Goal: Information Seeking & Learning: Find specific fact

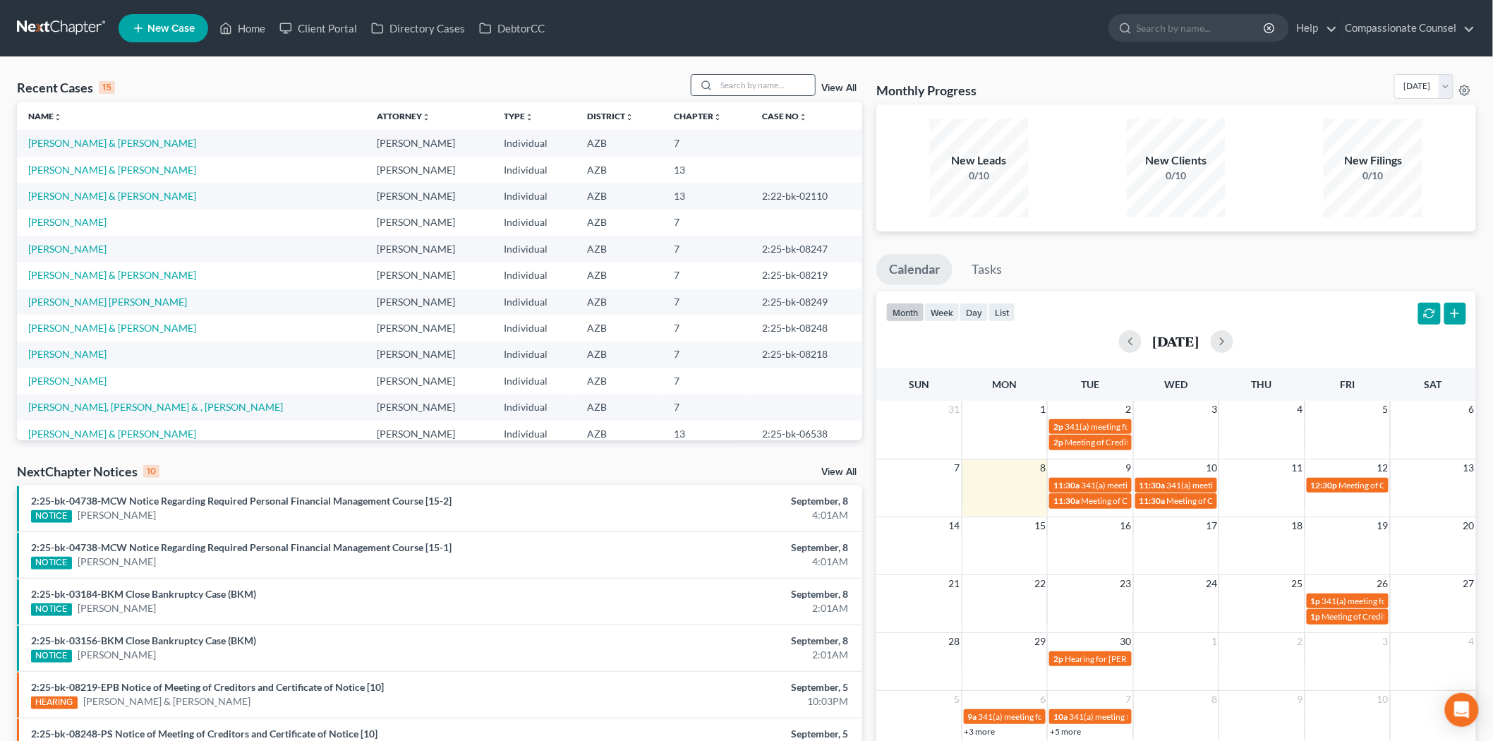
click at [717, 80] on div at bounding box center [704, 85] width 25 height 20
click at [735, 83] on input "search" at bounding box center [765, 85] width 99 height 20
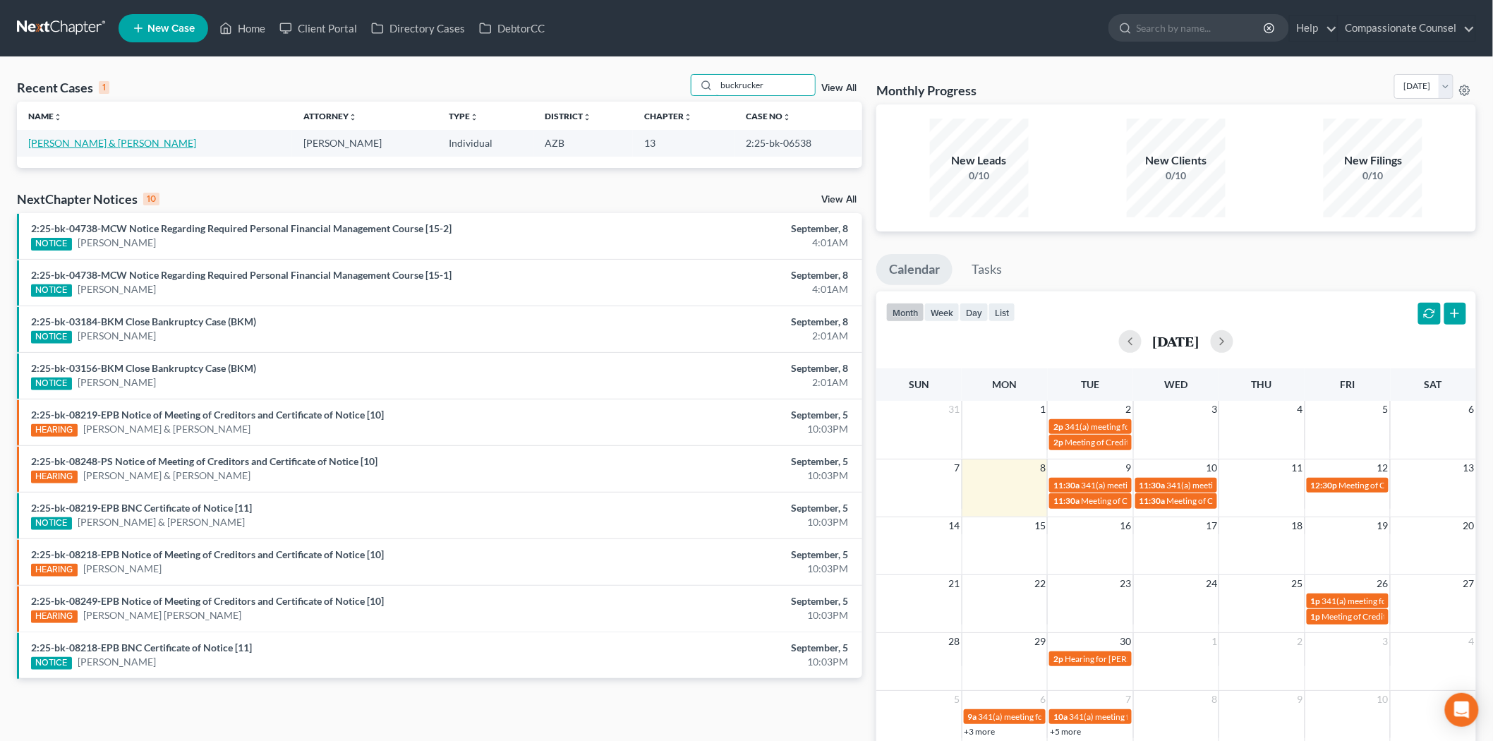
type input "buckrucker"
click at [116, 143] on link "[PERSON_NAME] & [PERSON_NAME]" at bounding box center [112, 143] width 168 height 12
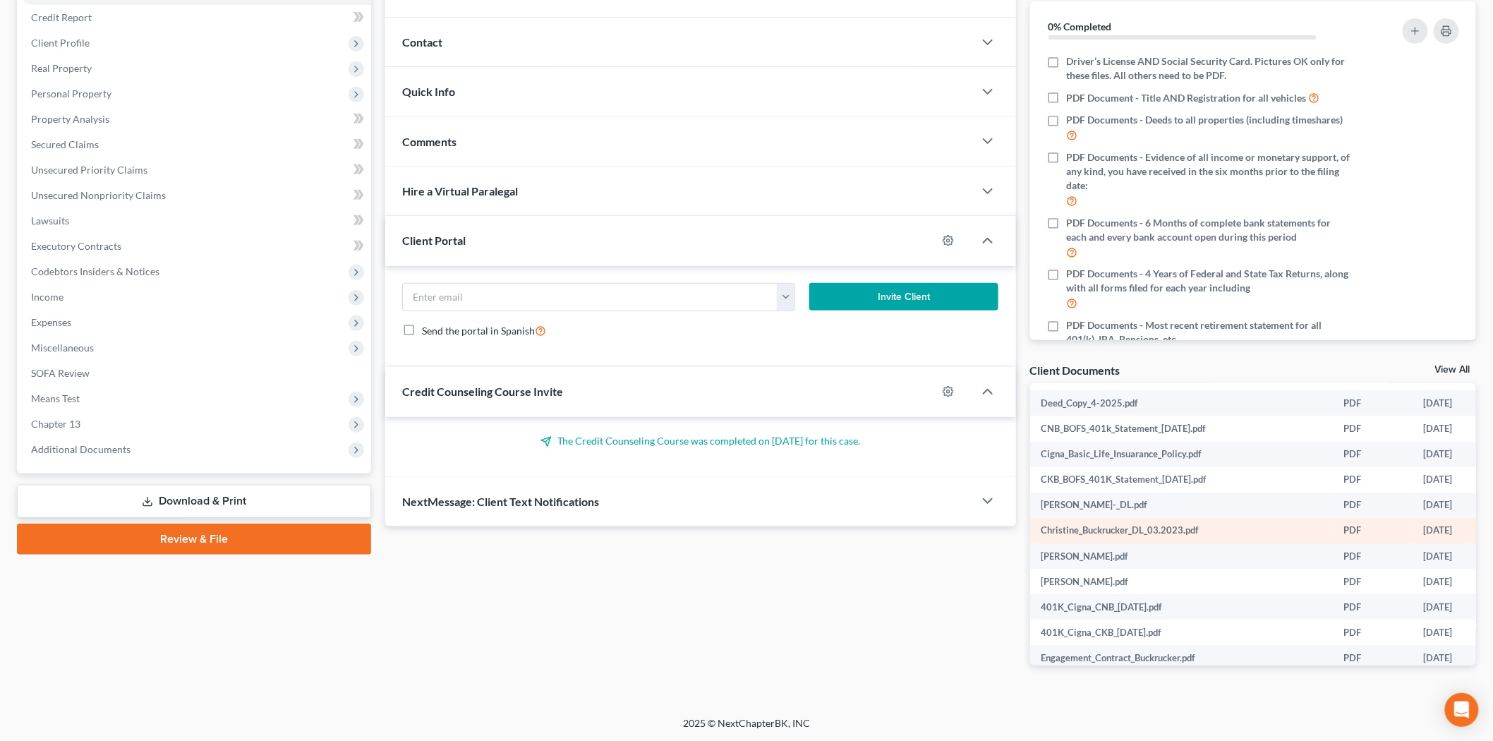
scroll to position [1828, 0]
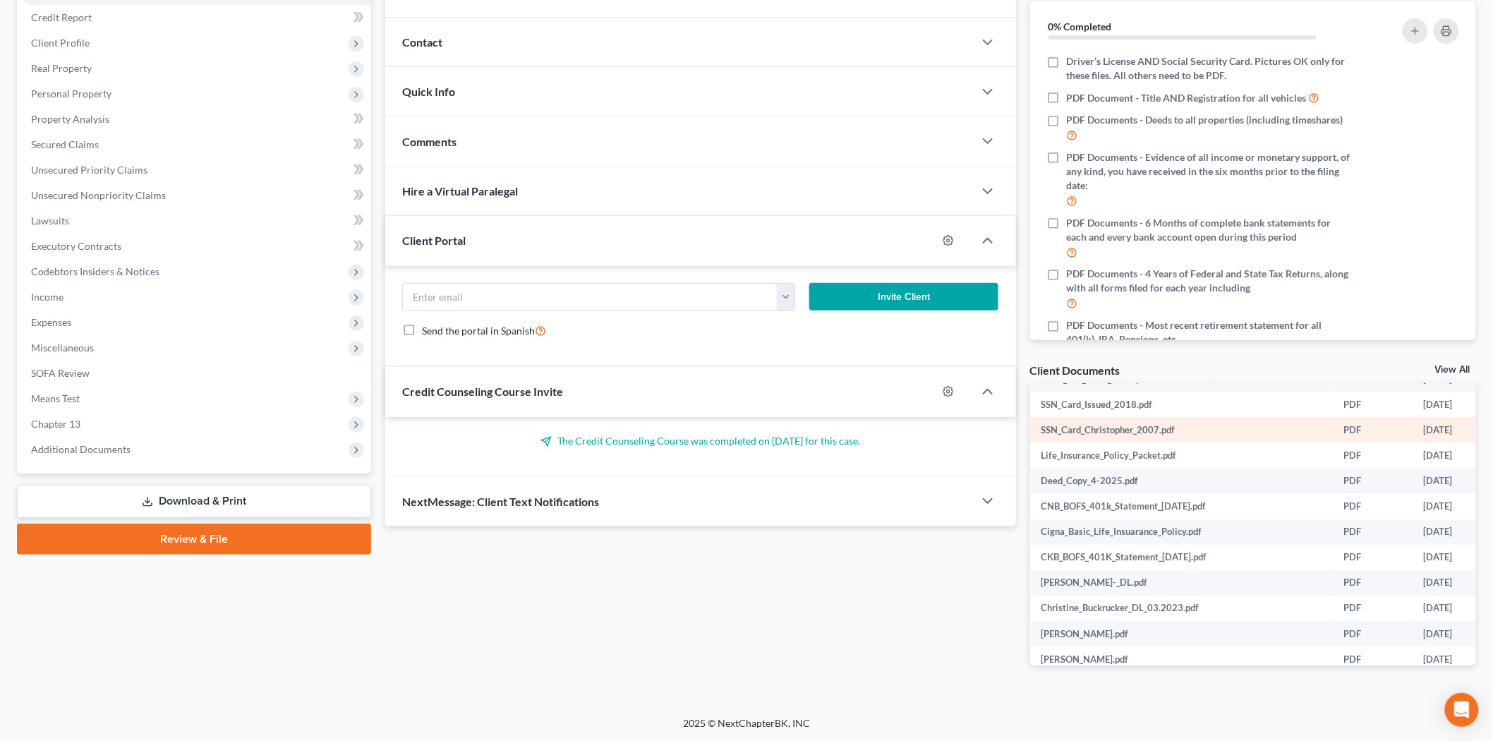
click at [1195, 417] on td "SSN_Card_Christopher_2007.pdf" at bounding box center [1181, 429] width 303 height 25
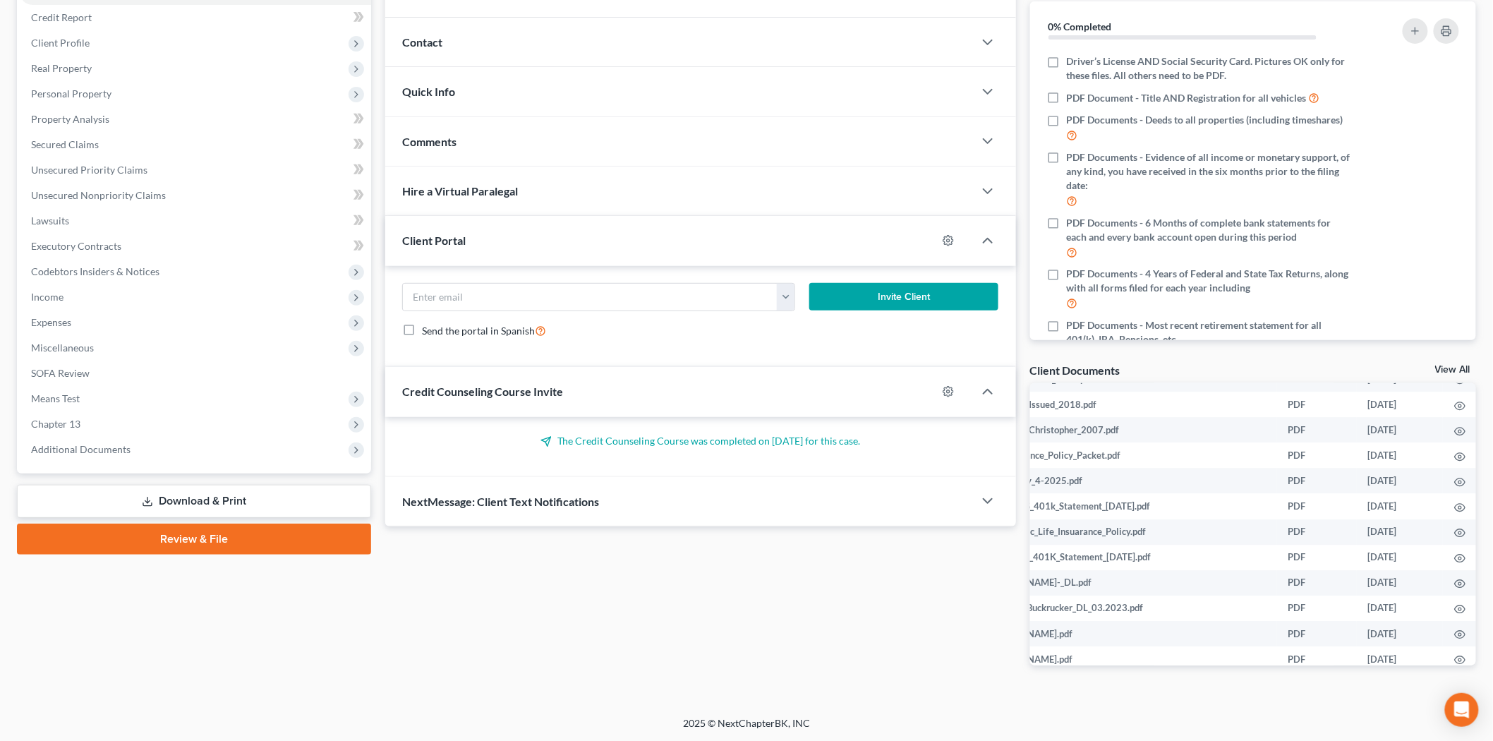
scroll to position [1828, 194]
click at [1456, 426] on icon "button" at bounding box center [1459, 431] width 11 height 11
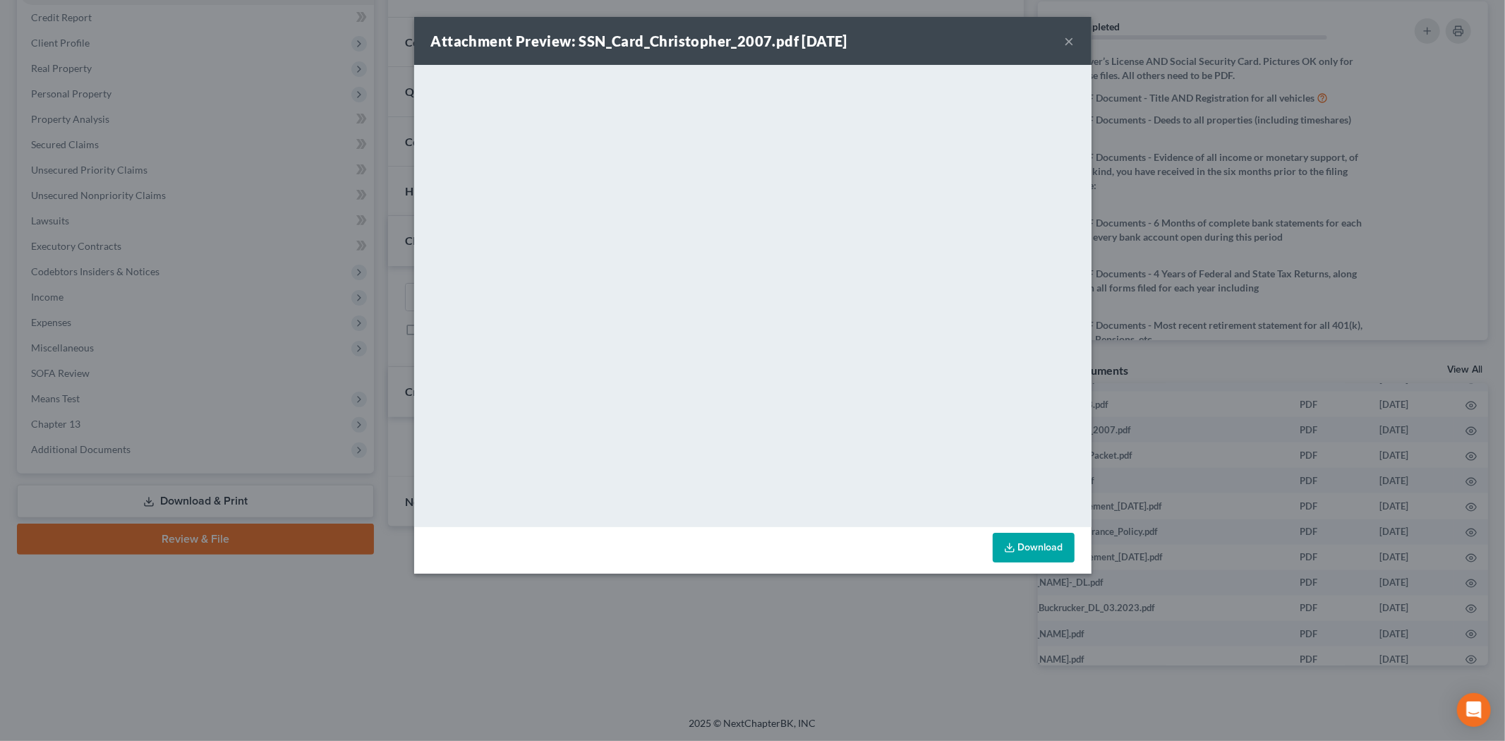
click at [1068, 37] on button "×" at bounding box center [1070, 40] width 10 height 17
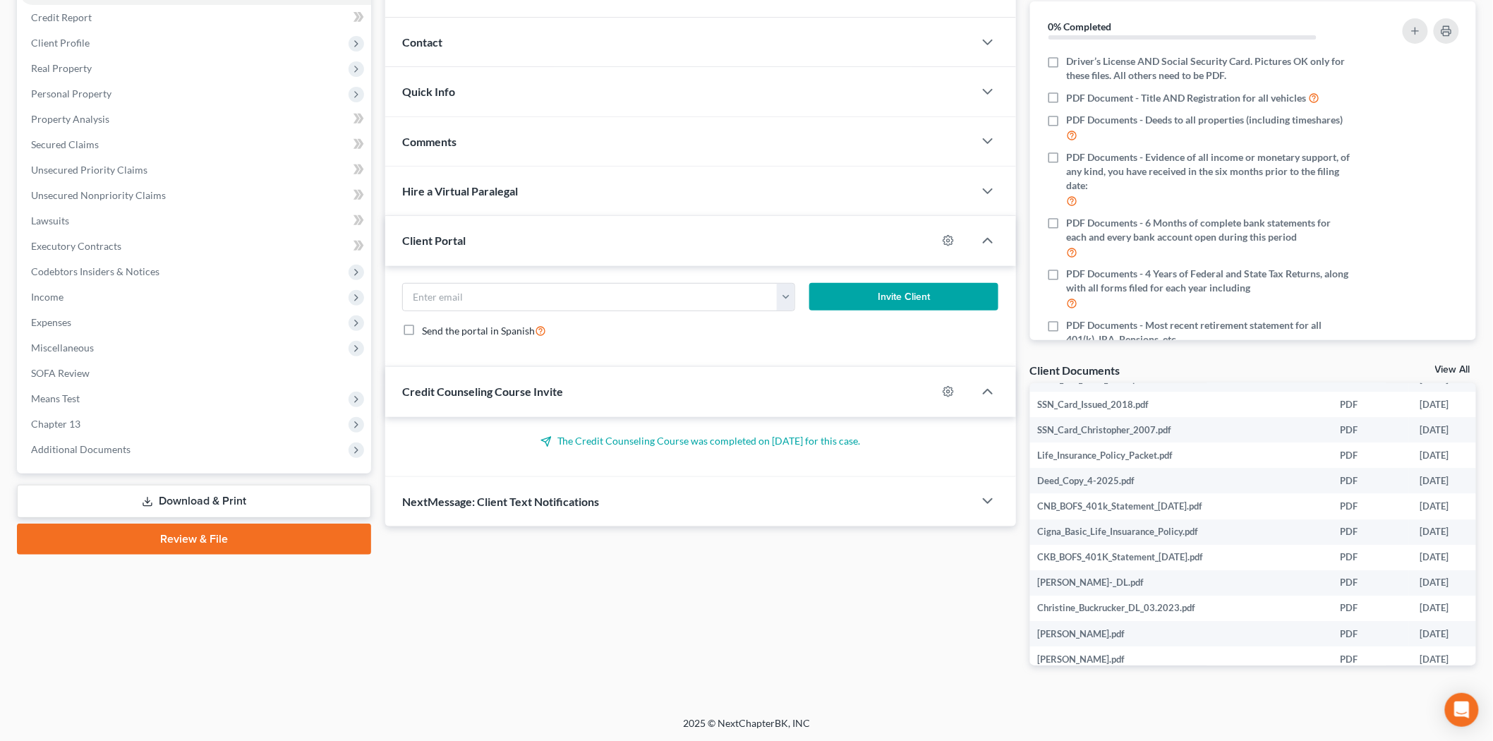
scroll to position [1828, 0]
click at [1262, 570] on td "[PERSON_NAME]-_DL.pdf" at bounding box center [1181, 582] width 303 height 25
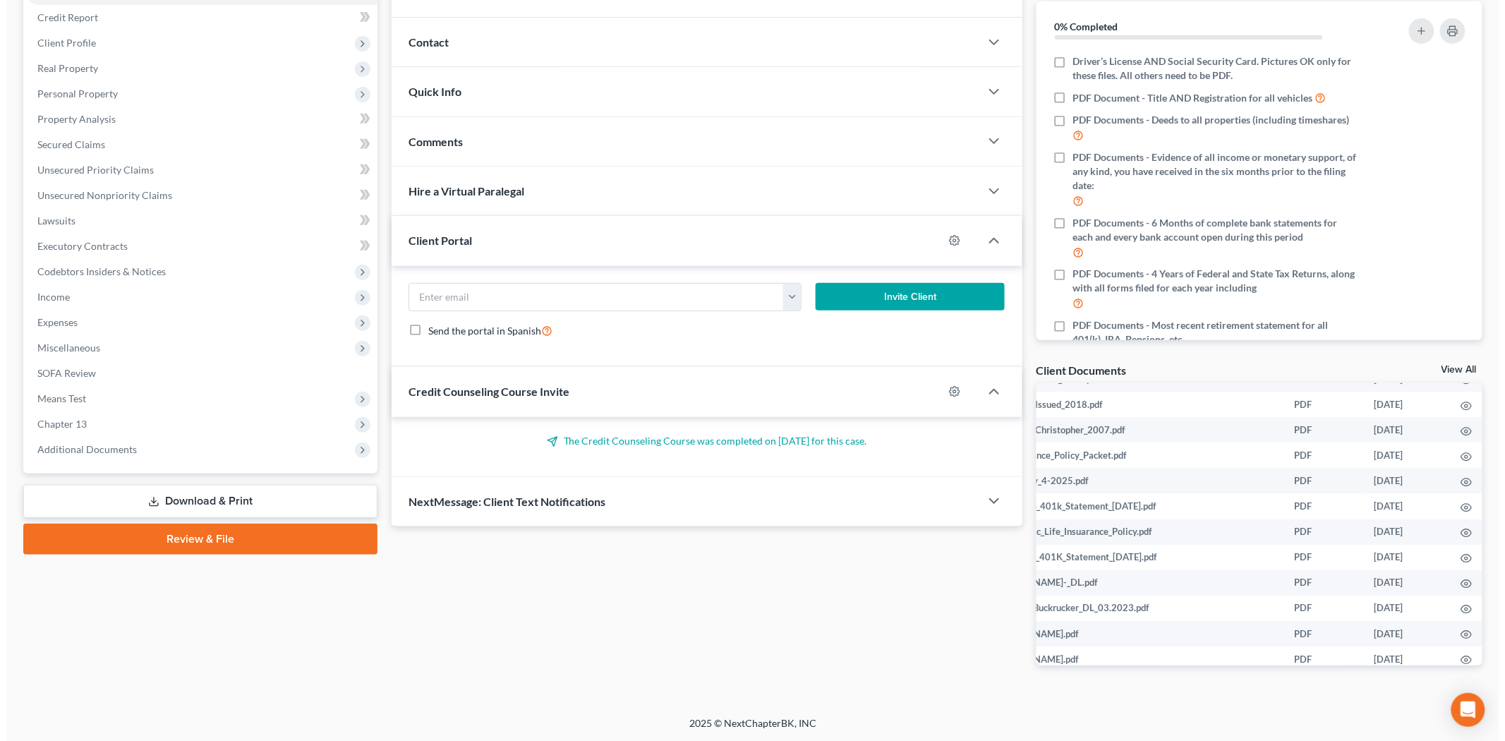
scroll to position [1828, 201]
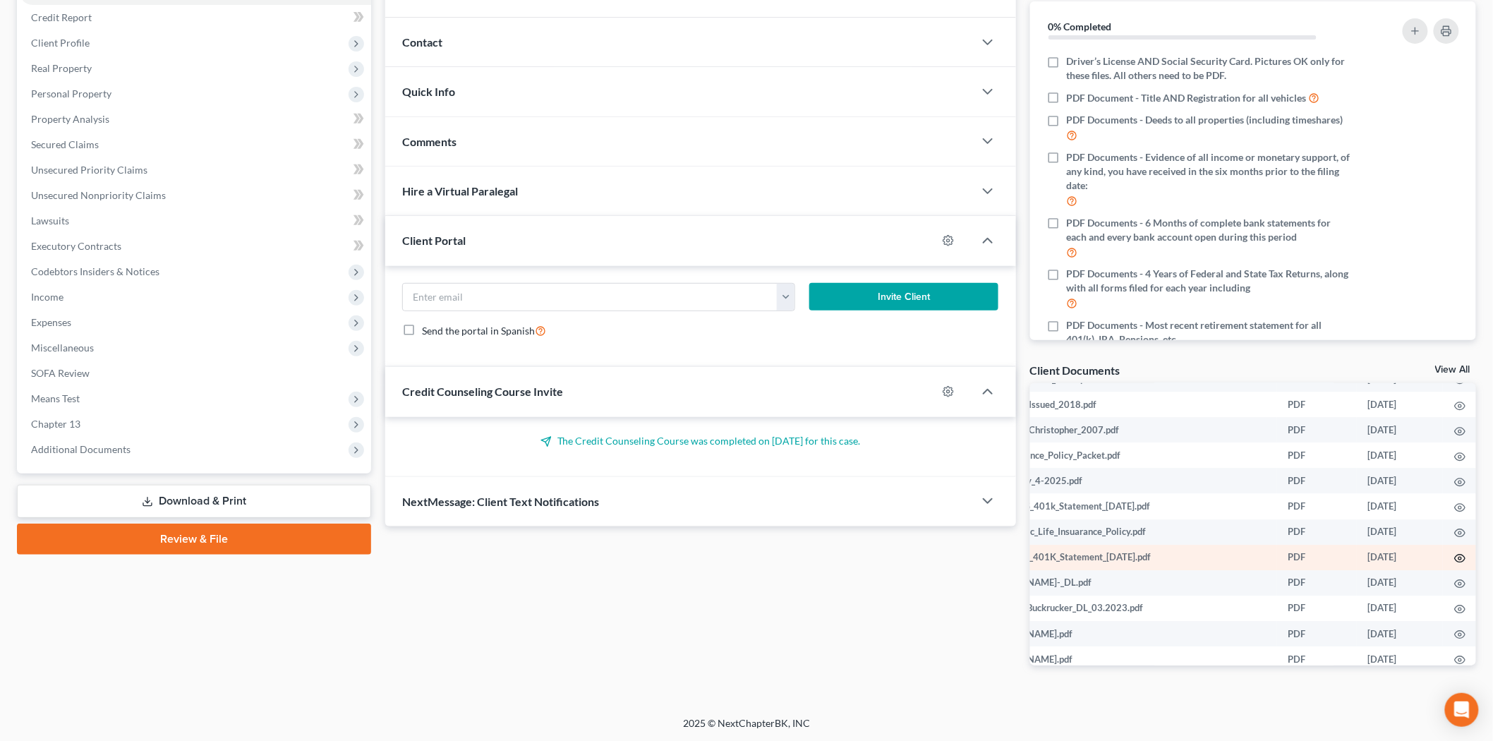
click at [1454, 553] on icon "button" at bounding box center [1459, 558] width 11 height 11
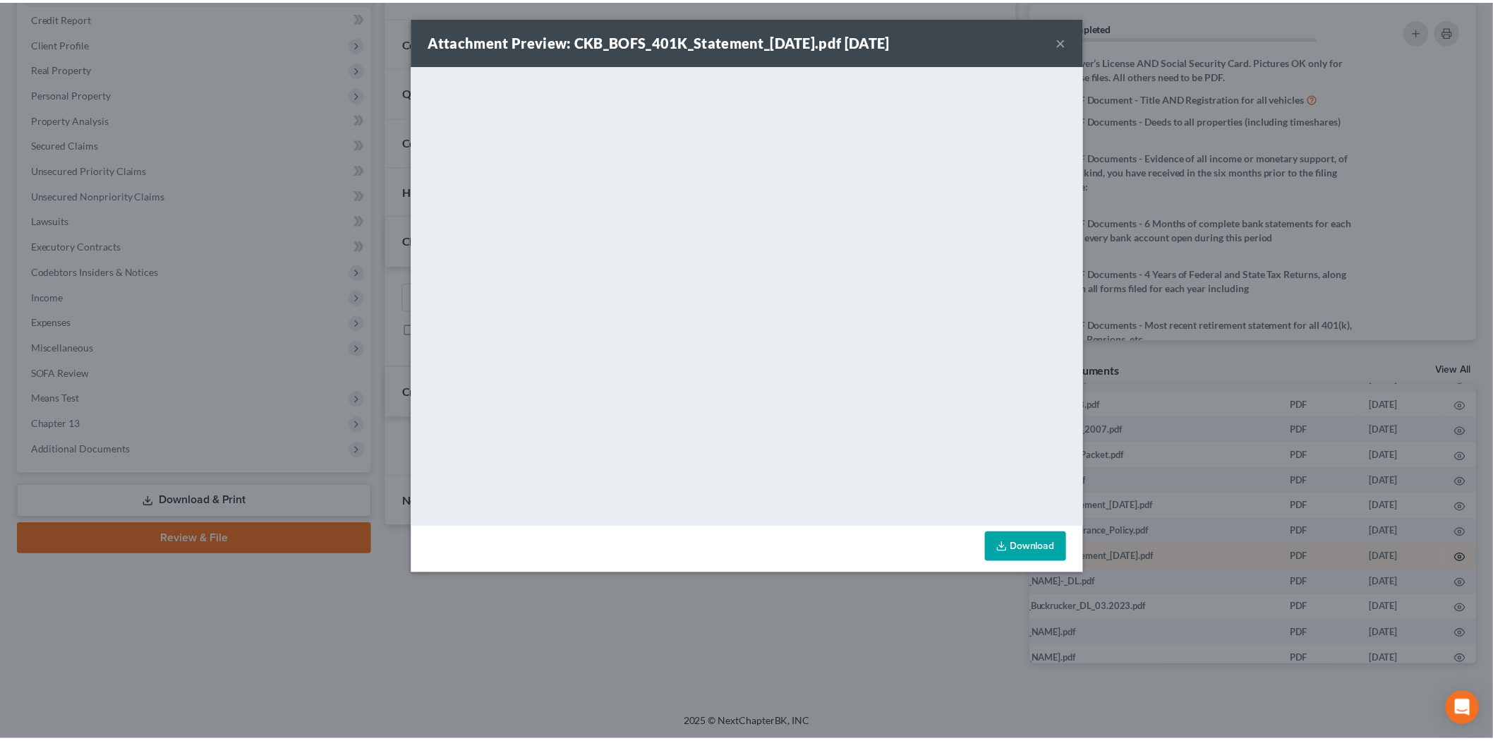
scroll to position [1828, 198]
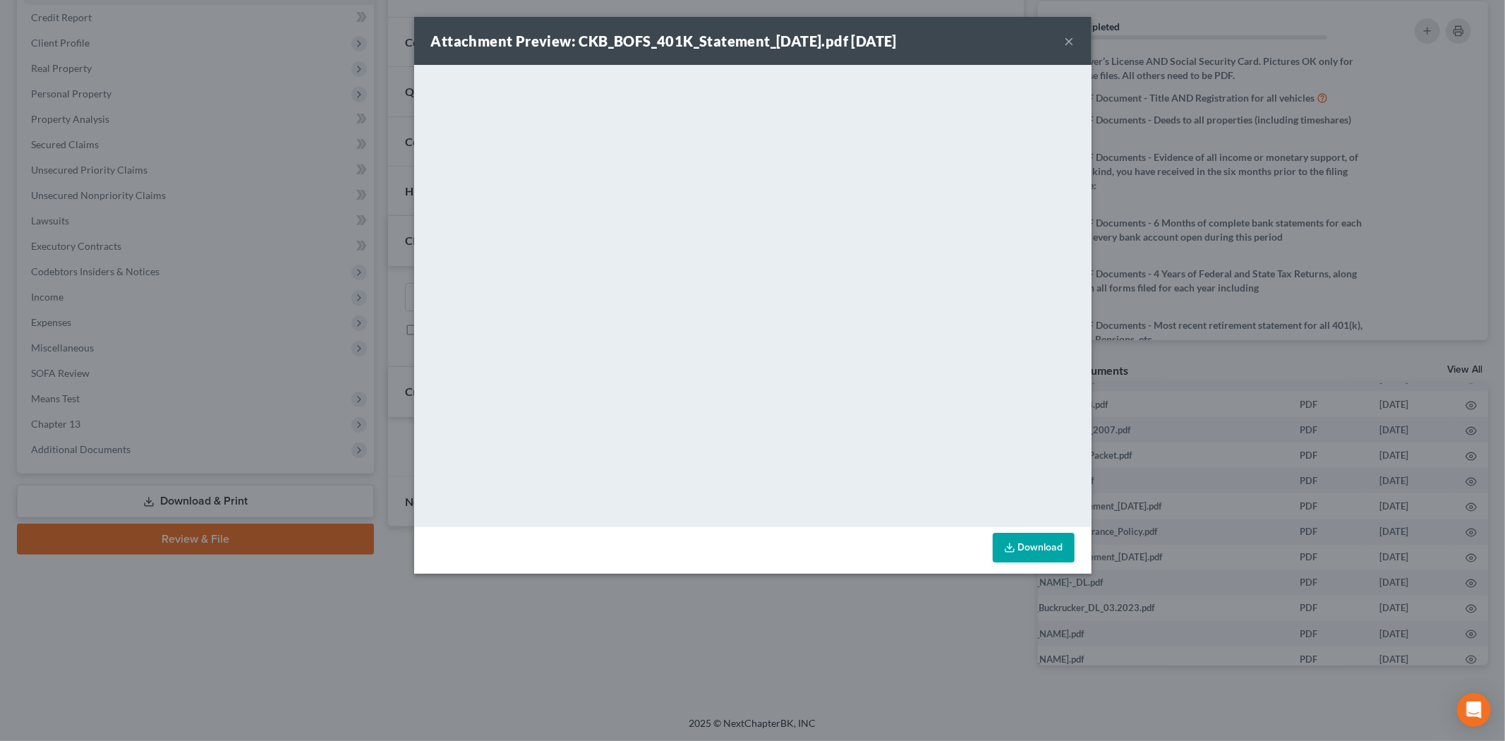
click at [1068, 40] on button "×" at bounding box center [1070, 40] width 10 height 17
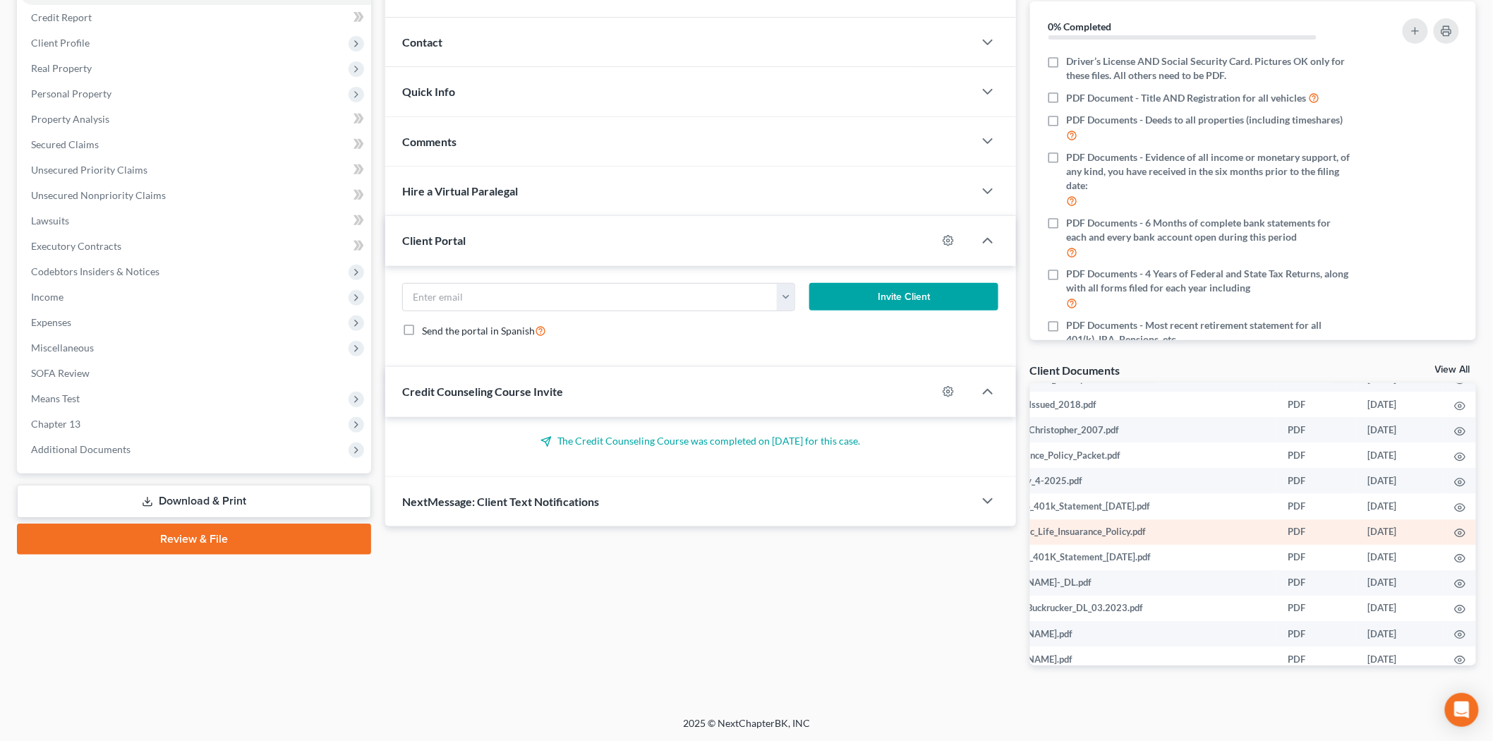
click at [1451, 519] on td at bounding box center [1460, 531] width 34 height 25
click at [1454, 527] on icon "button" at bounding box center [1459, 532] width 11 height 11
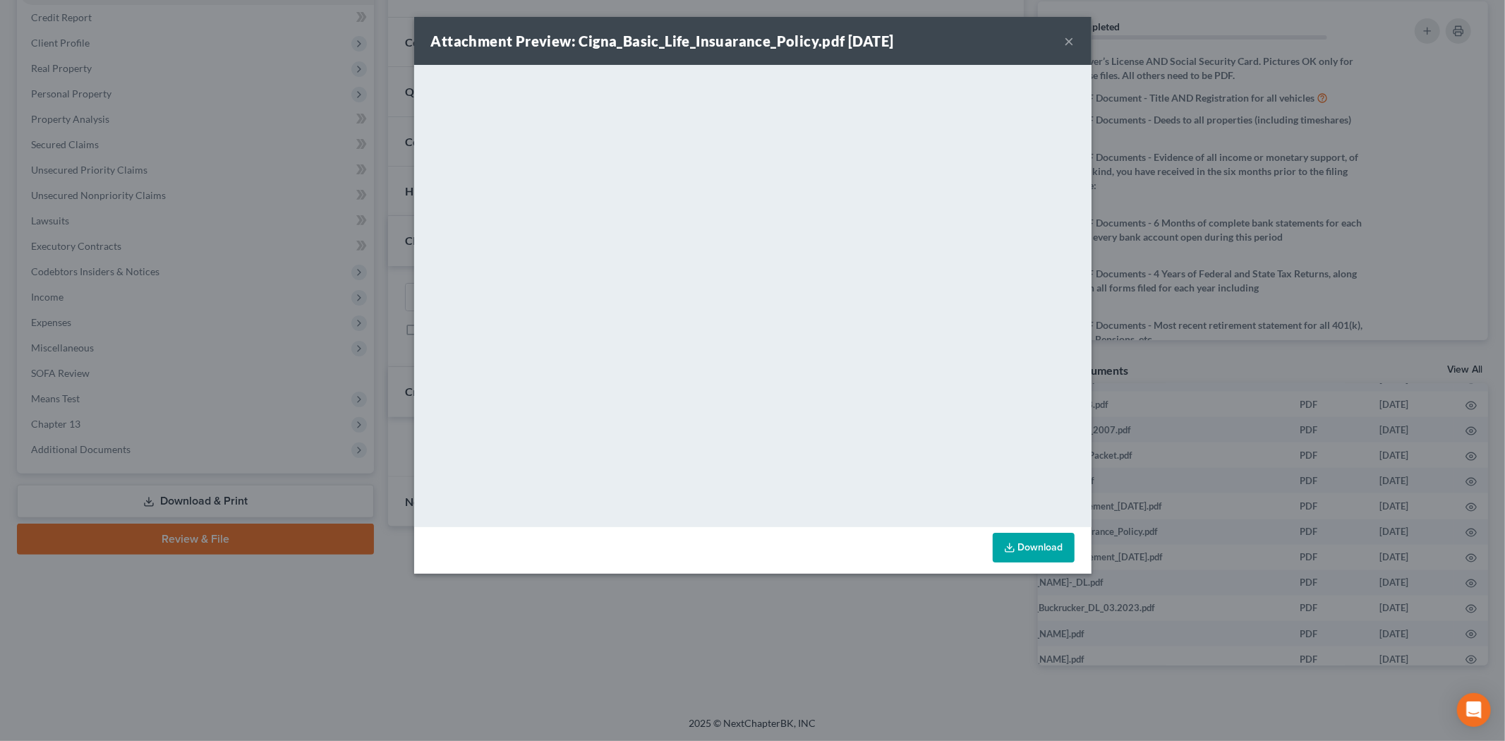
click at [1074, 36] on button "×" at bounding box center [1070, 40] width 10 height 17
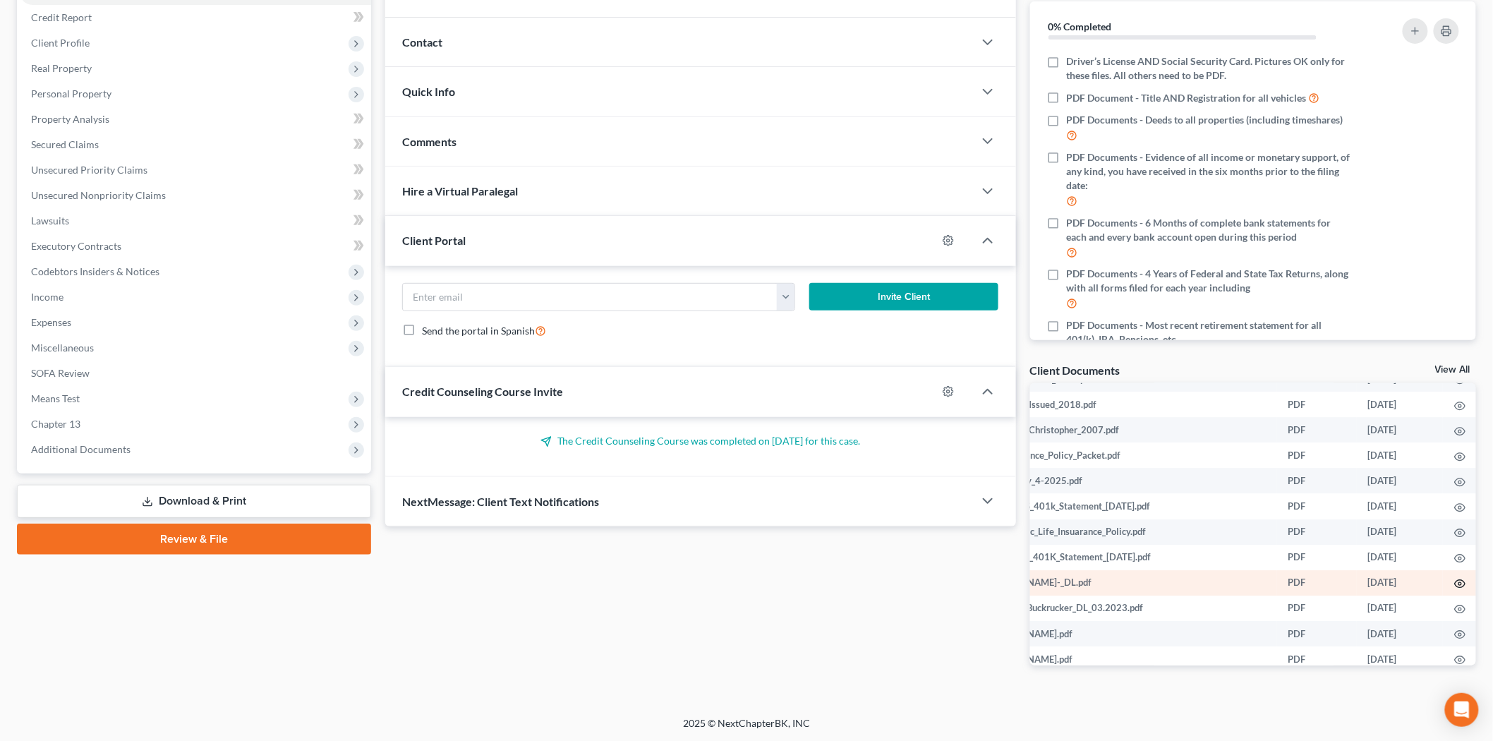
click at [1455, 578] on icon "button" at bounding box center [1459, 583] width 11 height 11
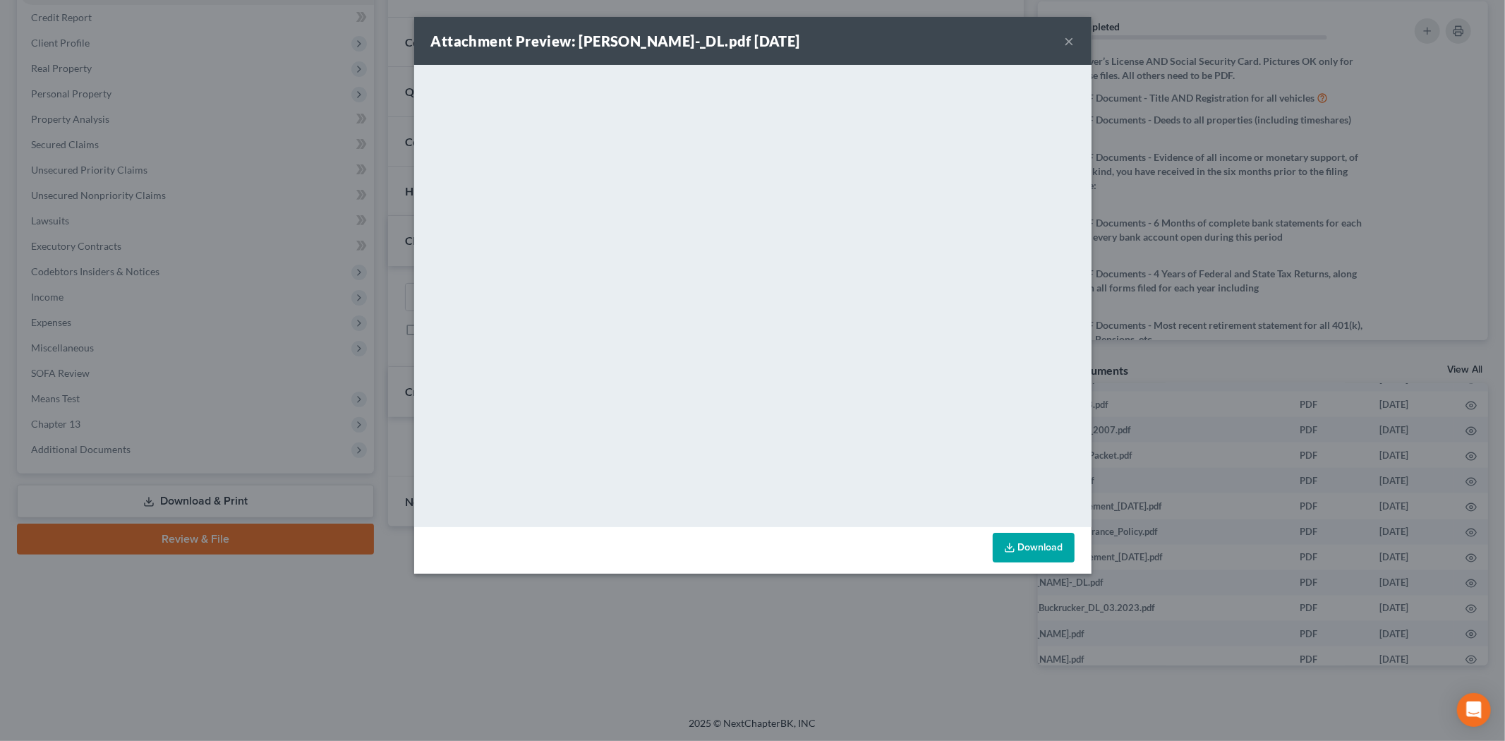
click at [1063, 37] on div "Attachment Preview: [PERSON_NAME]-_DL.pdf [DATE] ×" at bounding box center [752, 41] width 677 height 48
click at [1066, 37] on button "×" at bounding box center [1070, 40] width 10 height 17
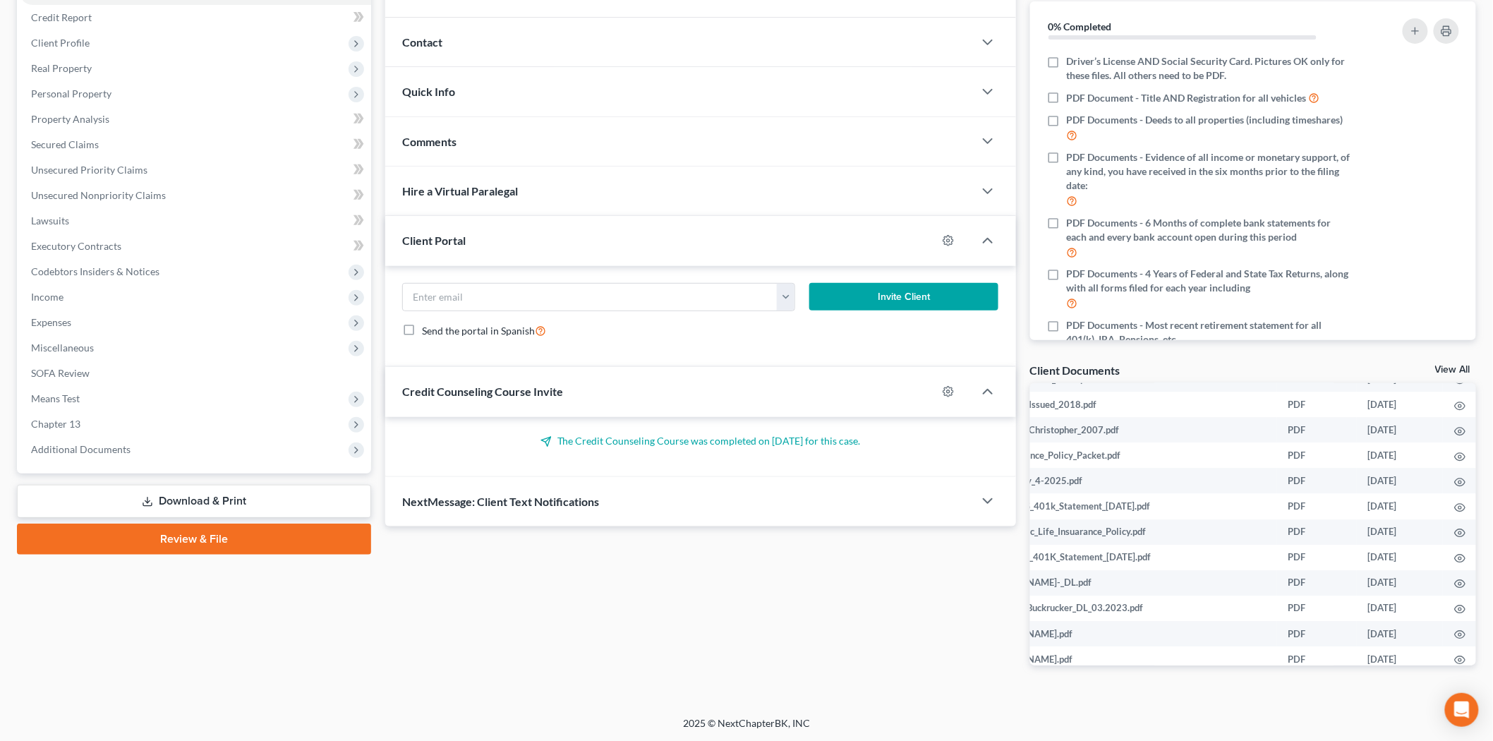
scroll to position [1828, 0]
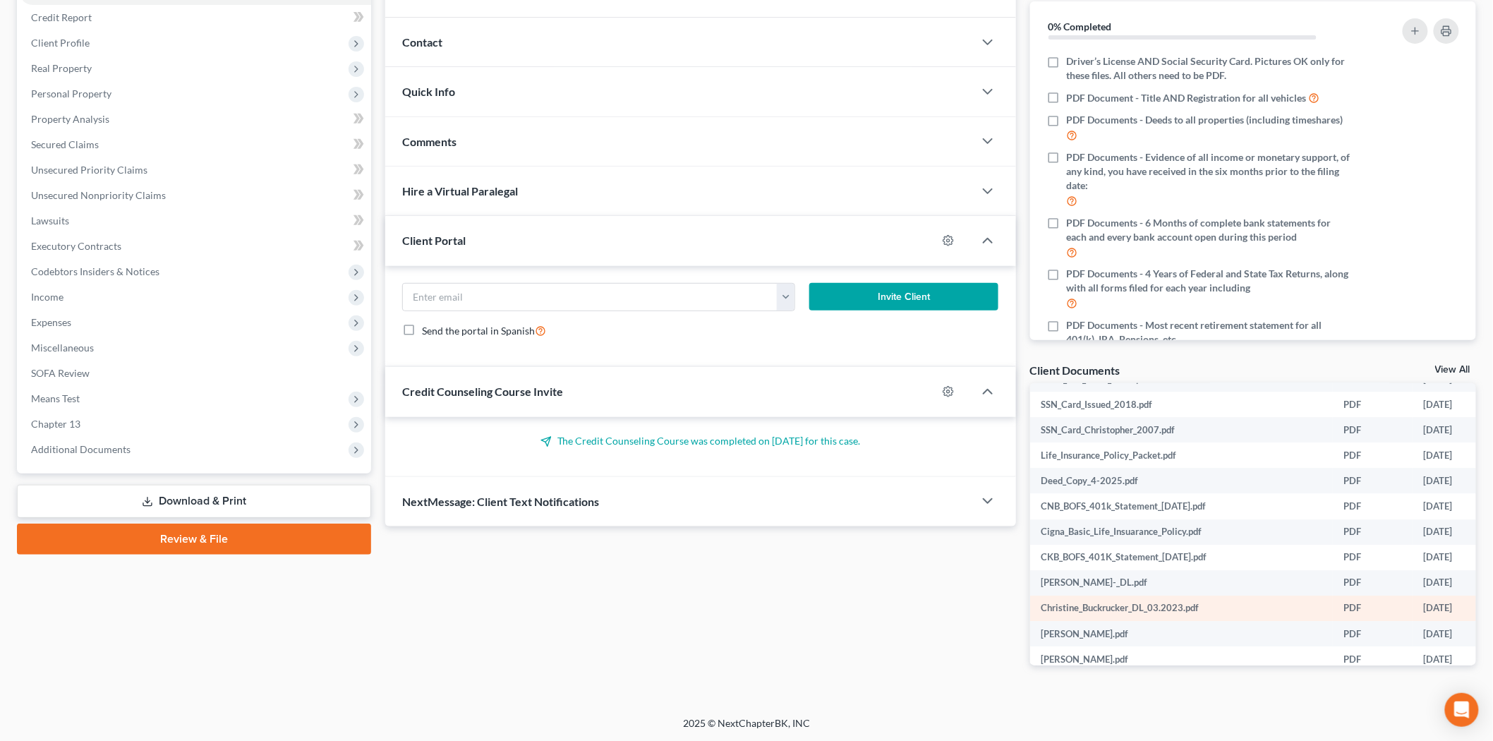
click at [1223, 596] on td "Christine_Buckrucker_DL_03.2023.pdf" at bounding box center [1181, 608] width 303 height 25
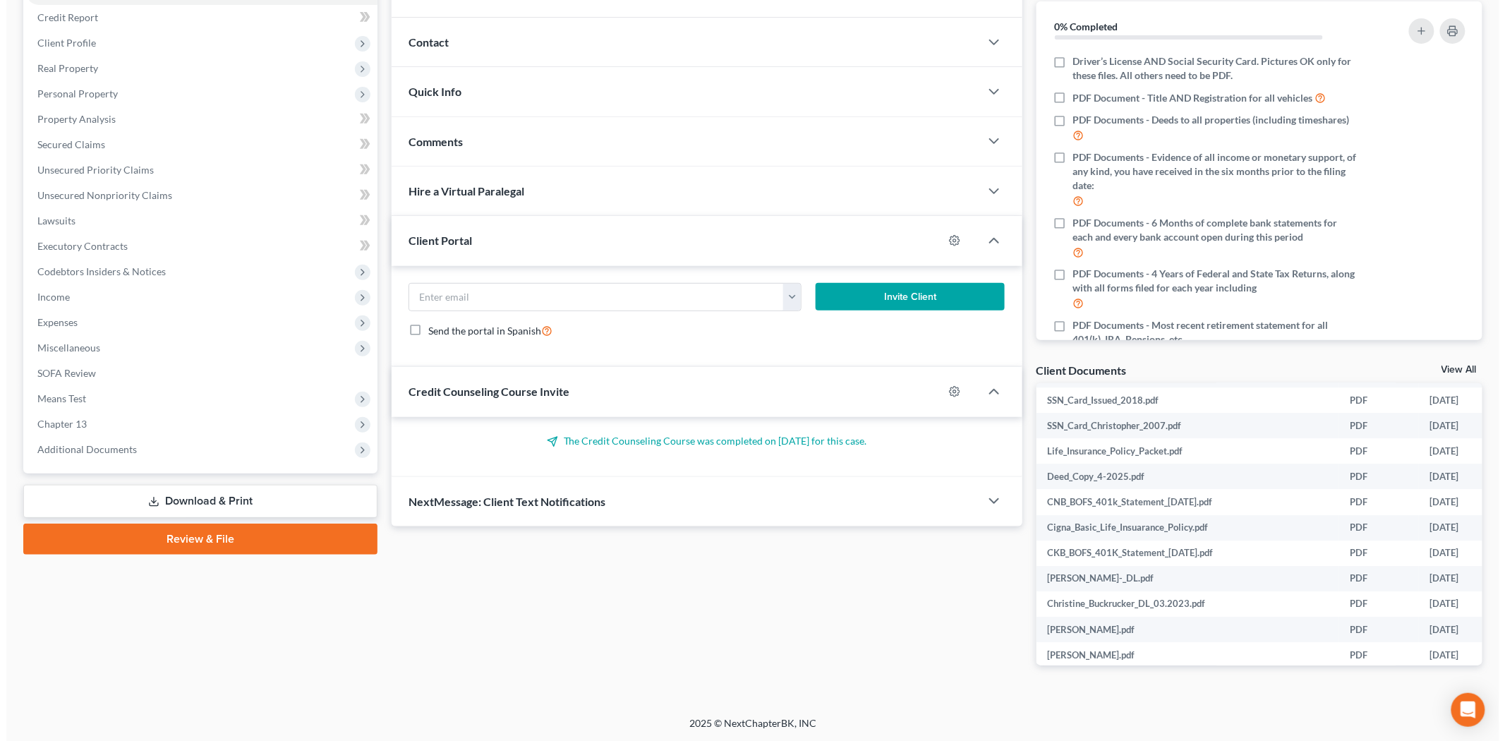
scroll to position [1833, 201]
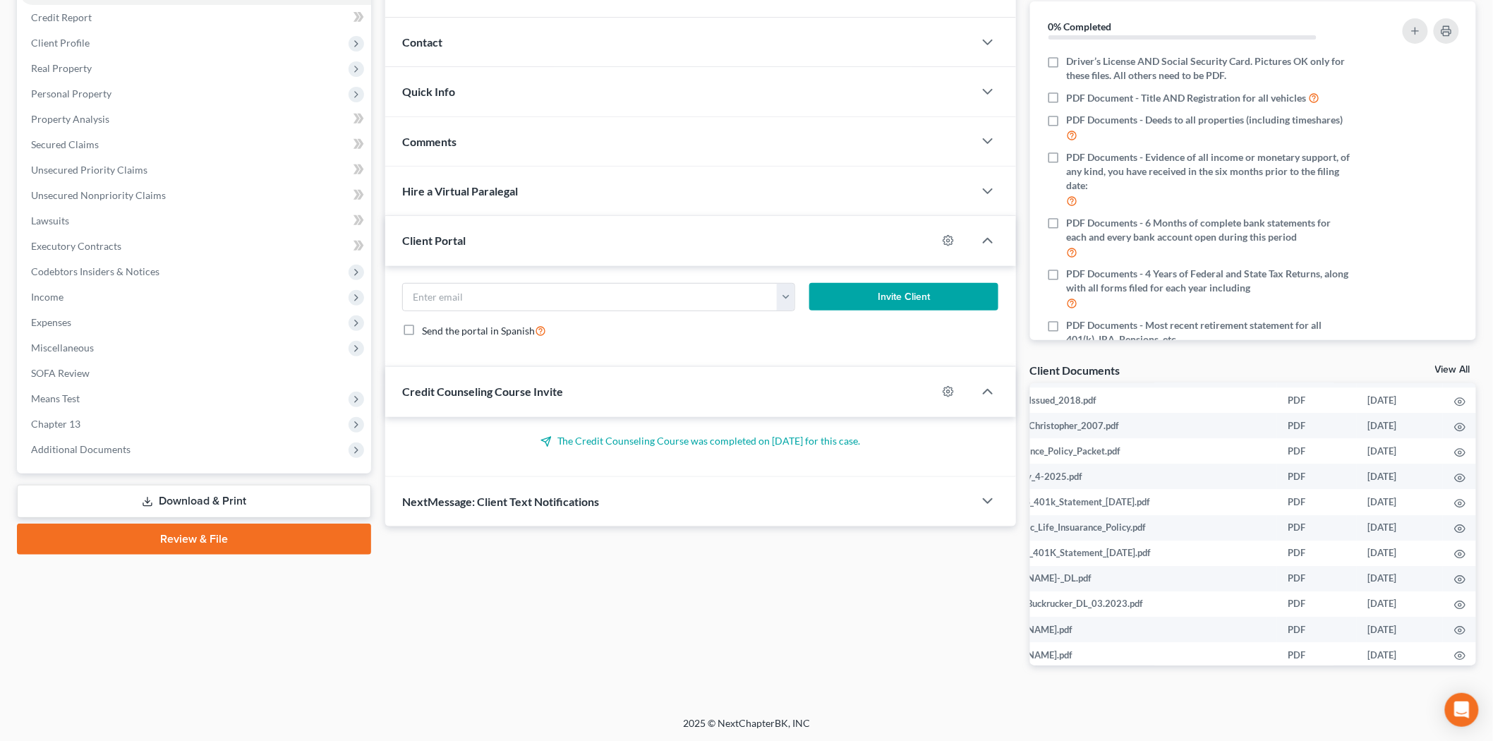
drag, startPoint x: 1295, startPoint y: 651, endPoint x: 1504, endPoint y: 605, distance: 214.5
click at [1492, 605] on html "Home New Case Client Portal Directory Cases DebtorCC Compassionate Counsel [EMA…" at bounding box center [746, 287] width 1493 height 909
click at [1447, 617] on td at bounding box center [1460, 629] width 34 height 25
click at [1454, 625] on icon "button" at bounding box center [1459, 630] width 11 height 11
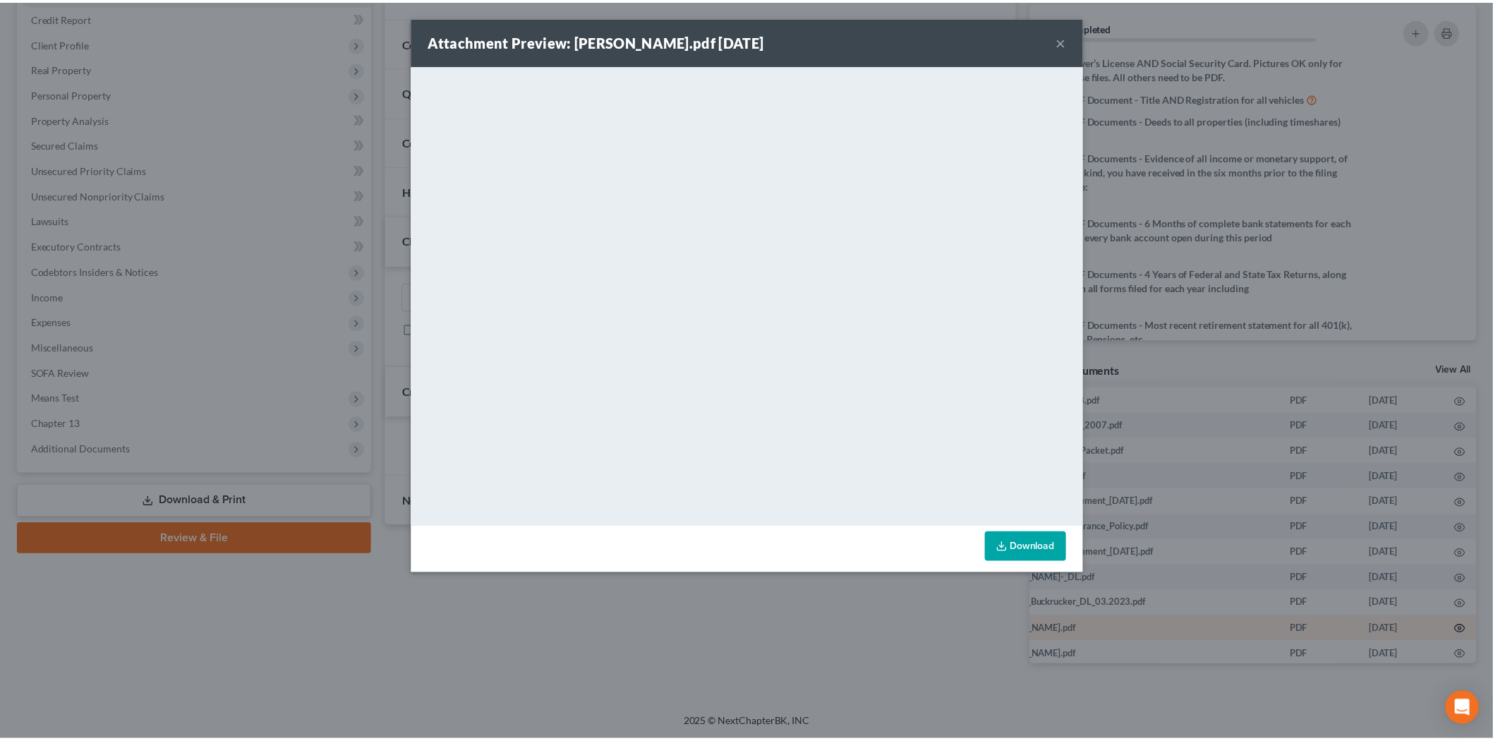
scroll to position [1833, 198]
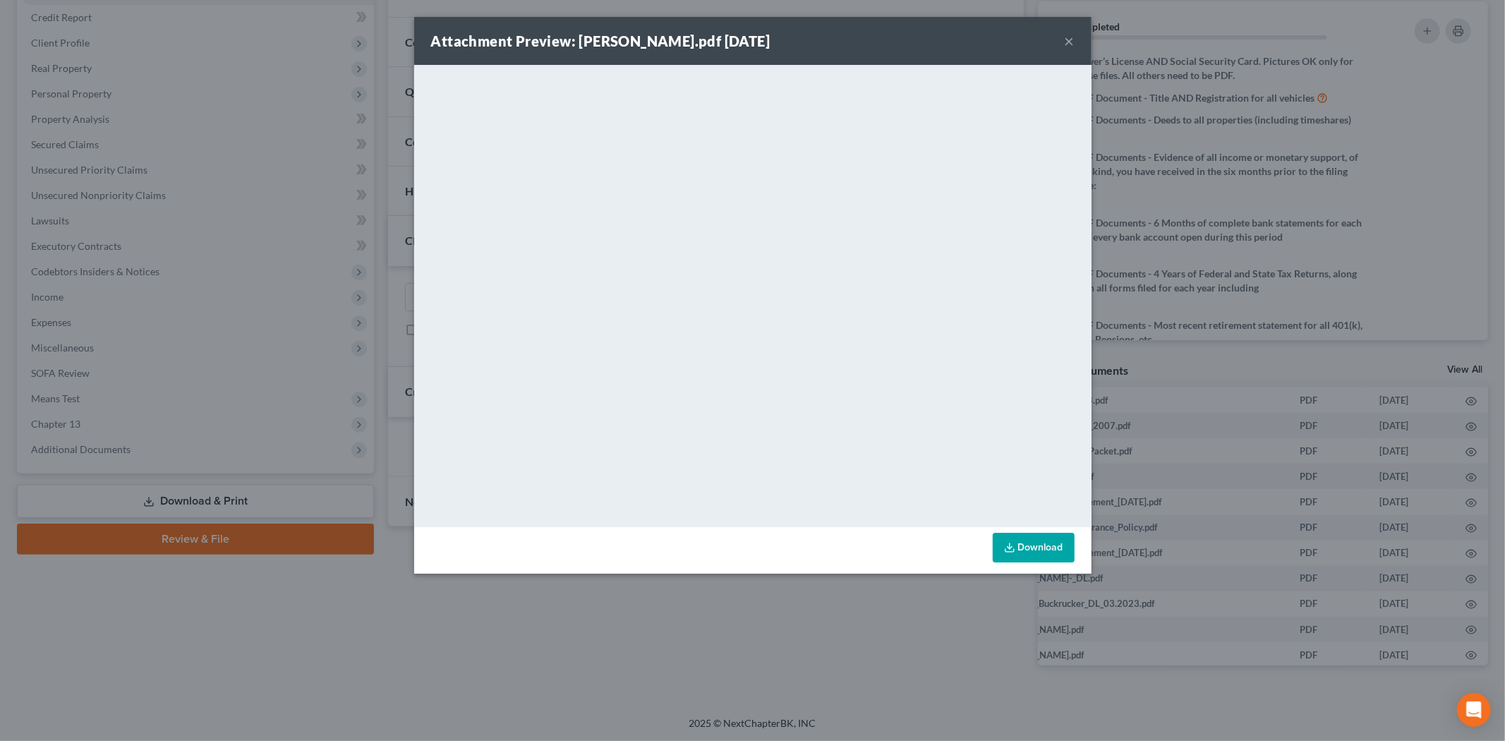
click at [1065, 32] on button "×" at bounding box center [1070, 40] width 10 height 17
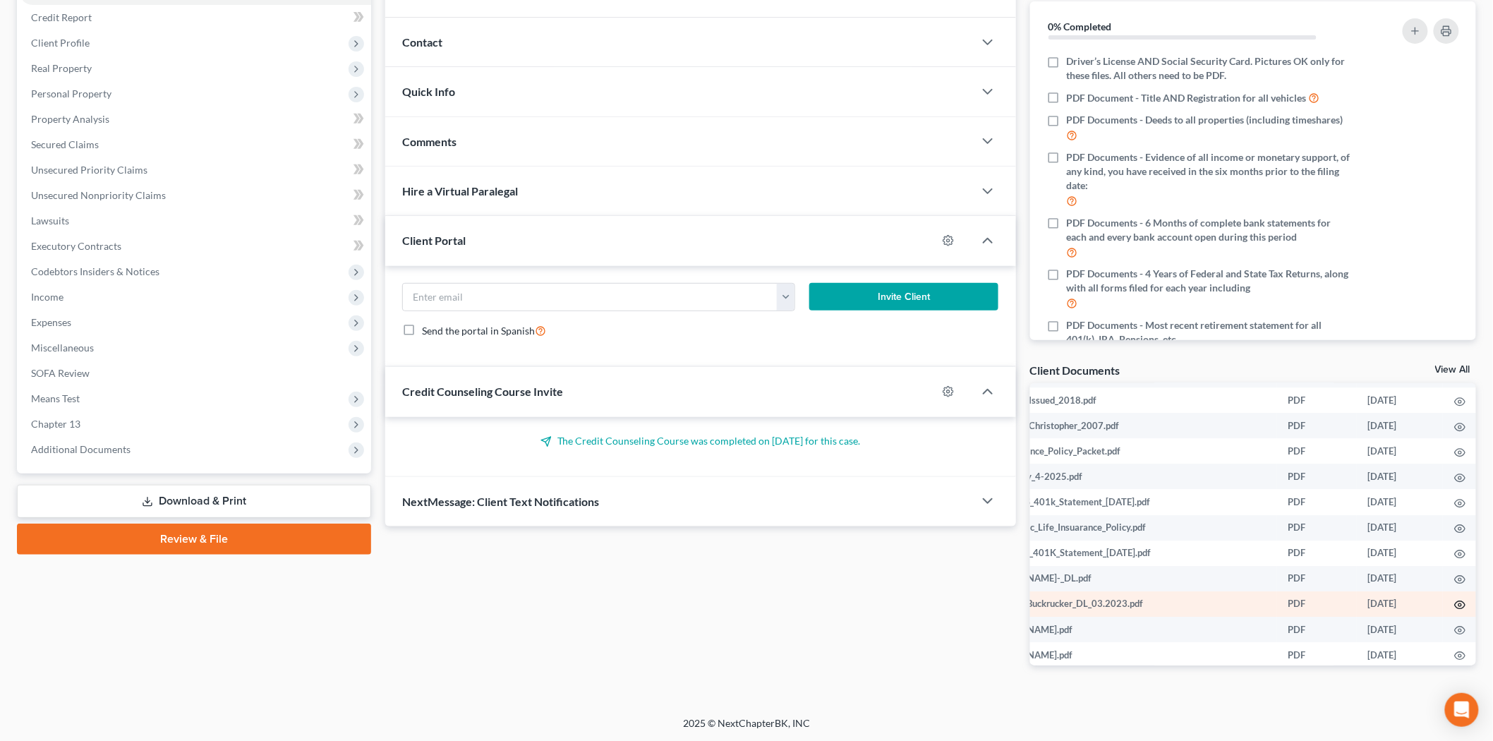
click at [1454, 599] on icon "button" at bounding box center [1459, 604] width 11 height 11
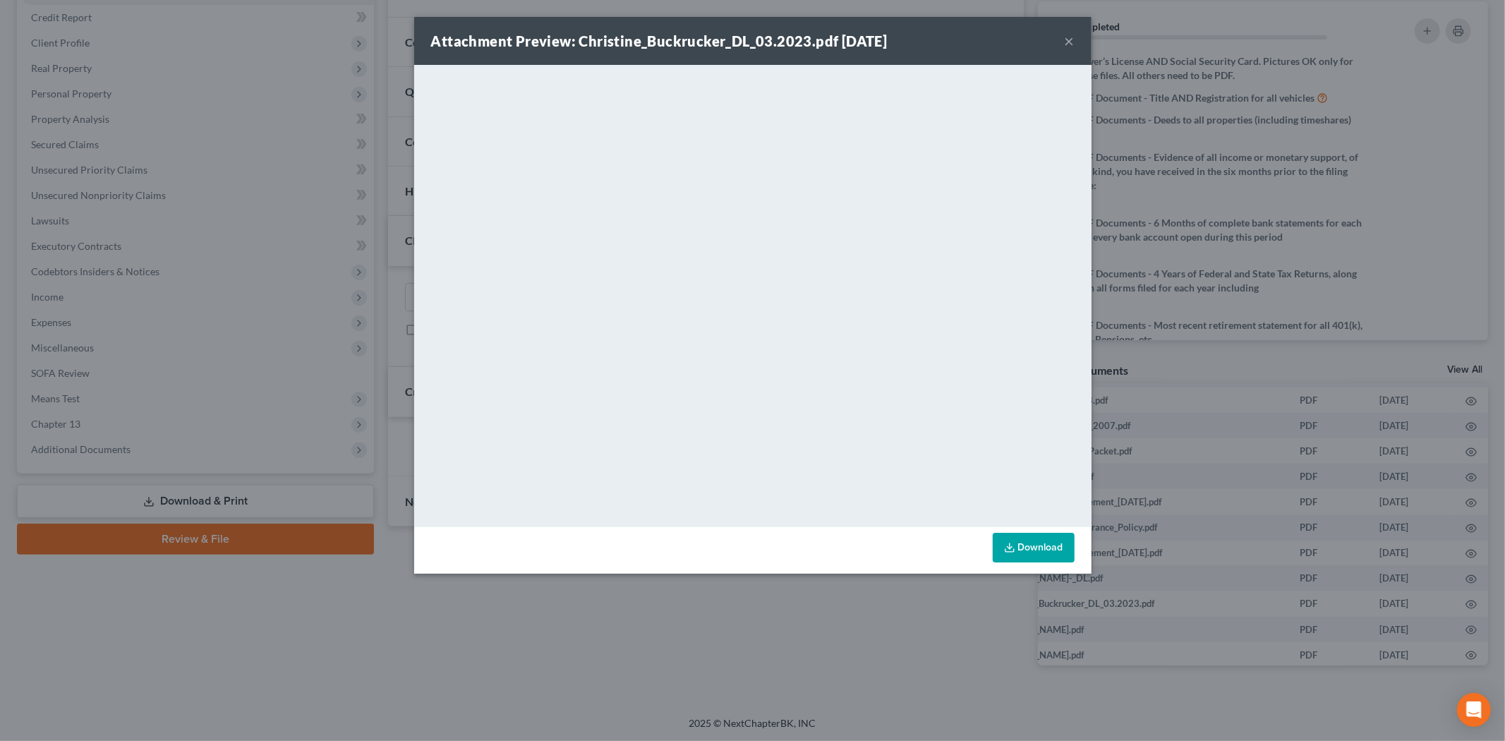
click at [1073, 35] on button "×" at bounding box center [1070, 40] width 10 height 17
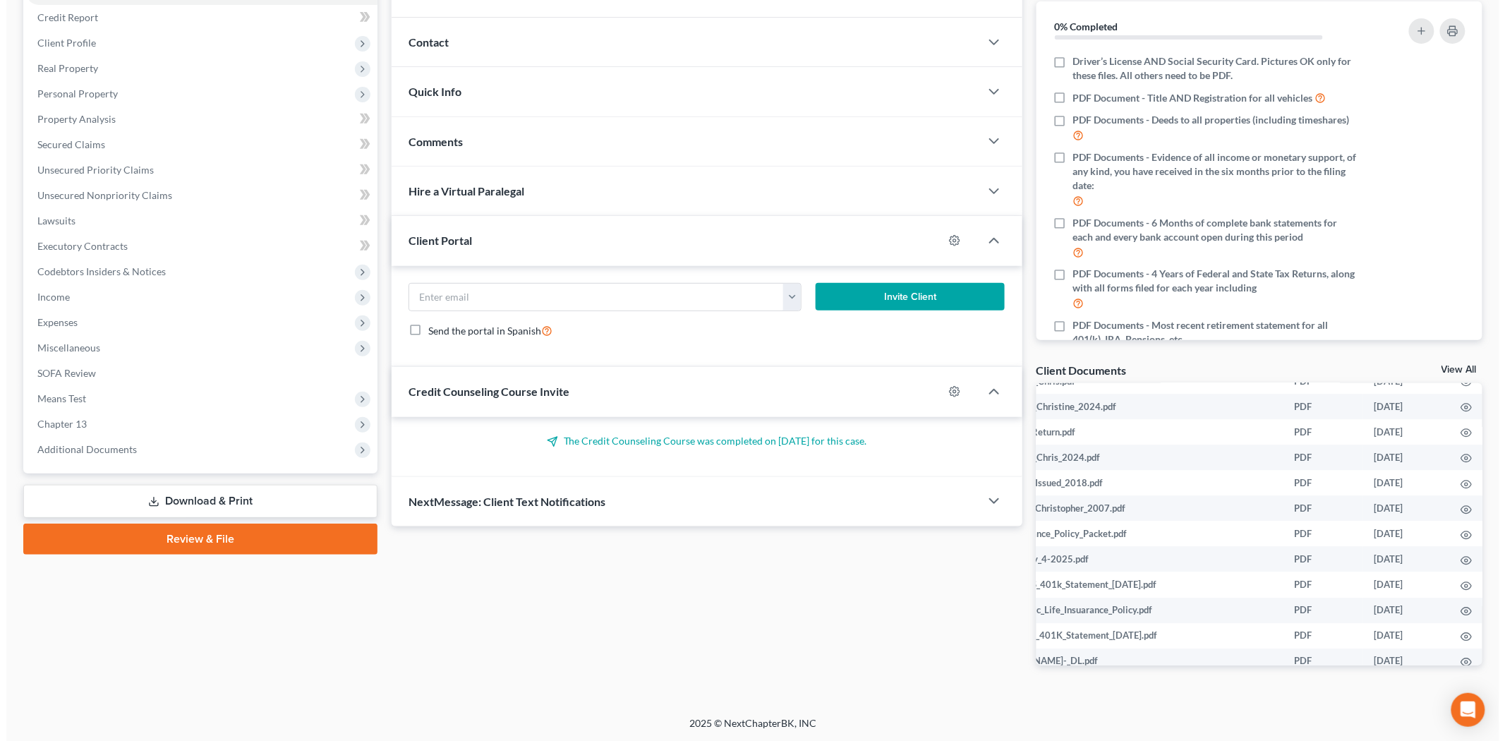
scroll to position [1750, 201]
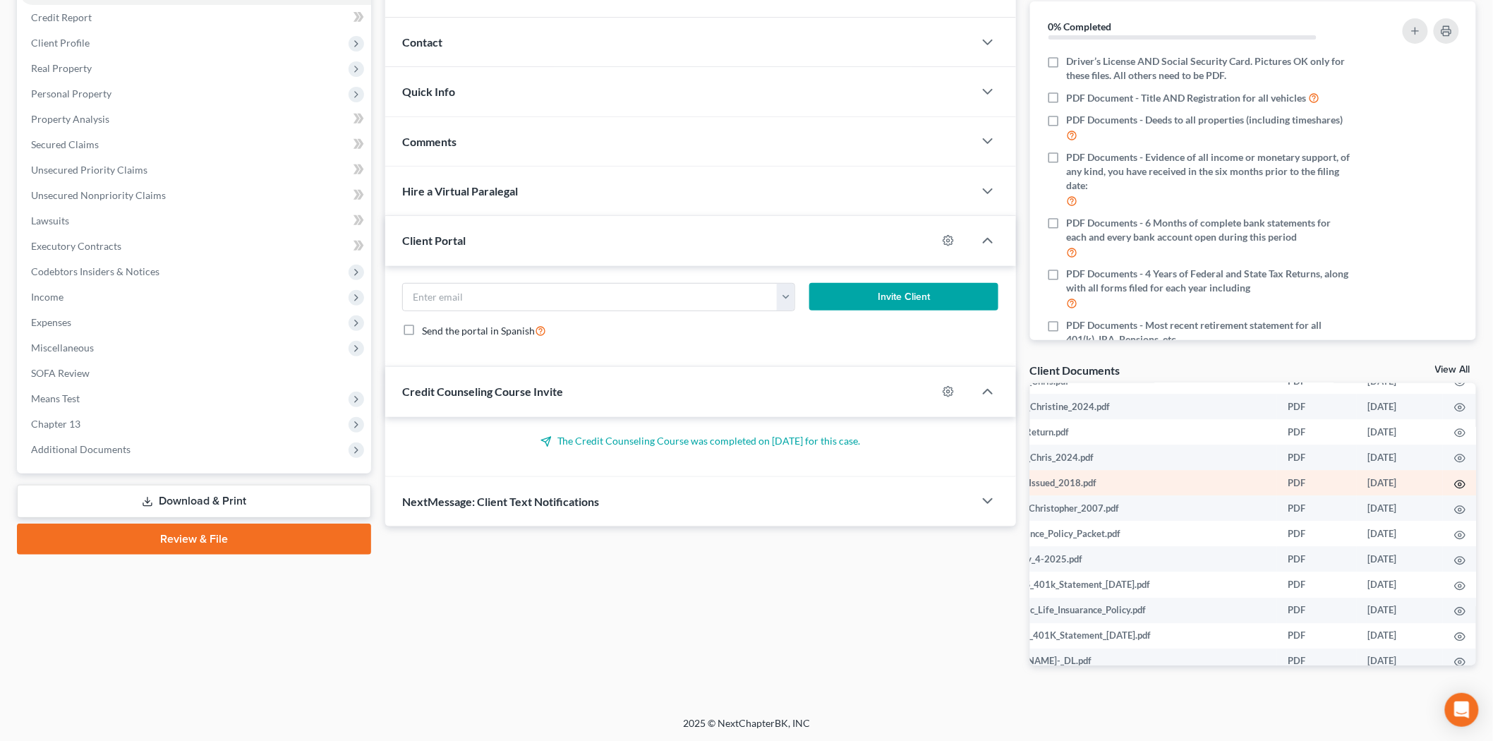
click at [1454, 480] on icon "button" at bounding box center [1459, 484] width 11 height 8
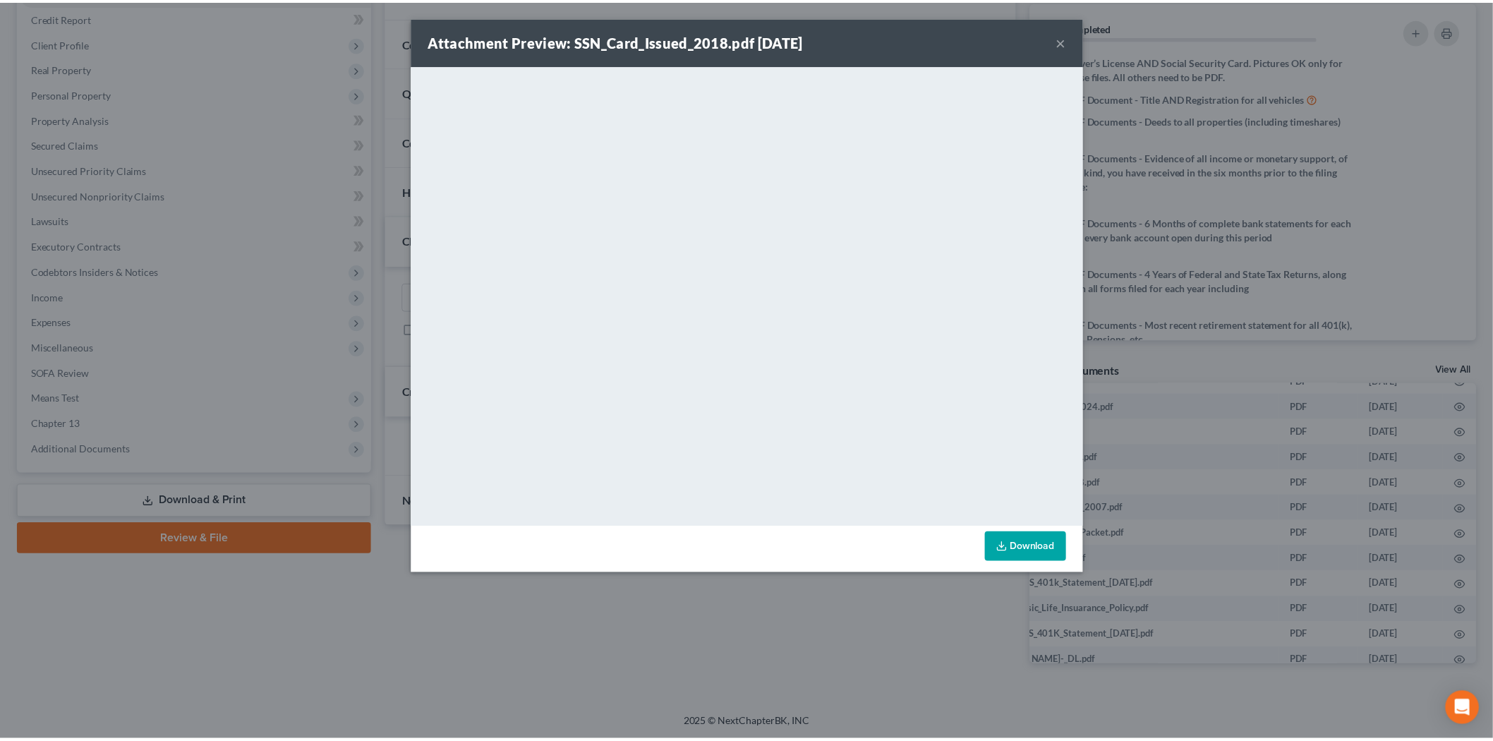
scroll to position [1750, 198]
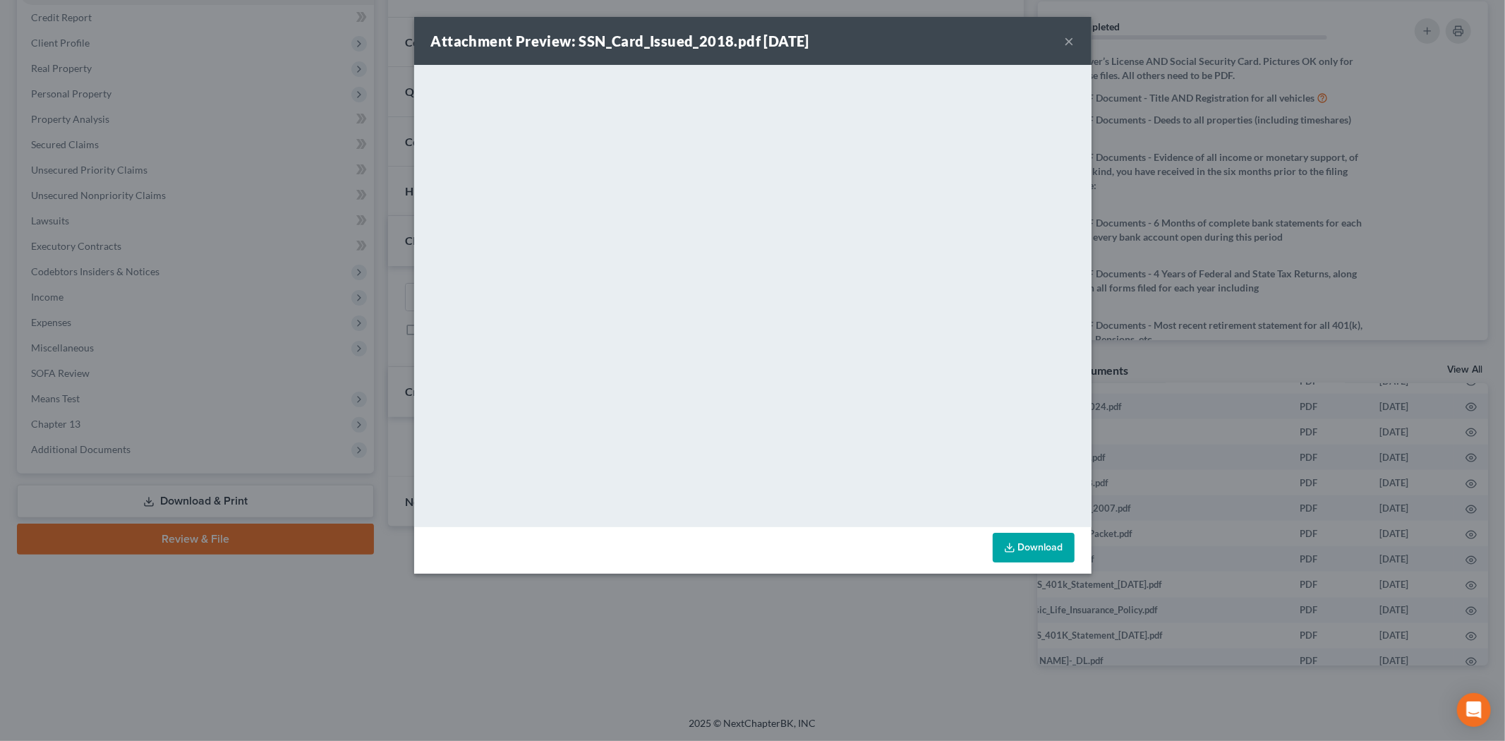
click at [1070, 37] on button "×" at bounding box center [1070, 40] width 10 height 17
